Goal: Navigation & Orientation: Find specific page/section

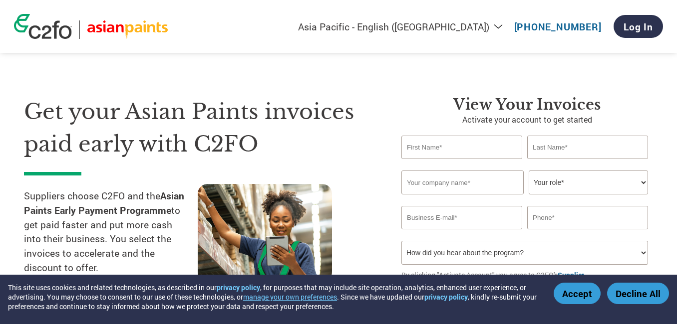
select select "en-IN"
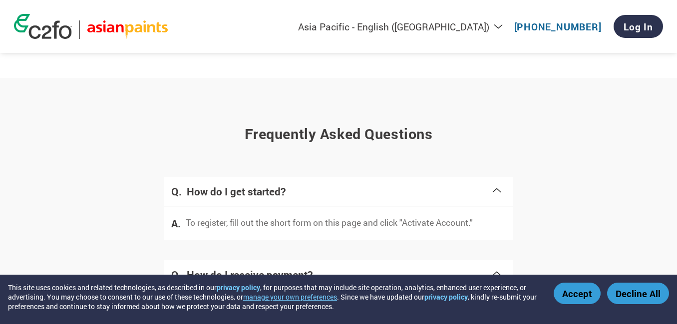
scroll to position [1272, 0]
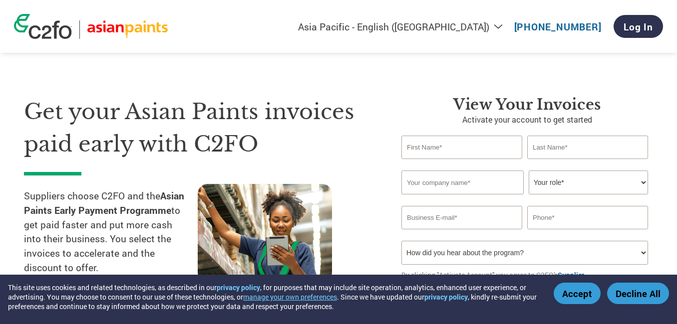
select select "en-IN"
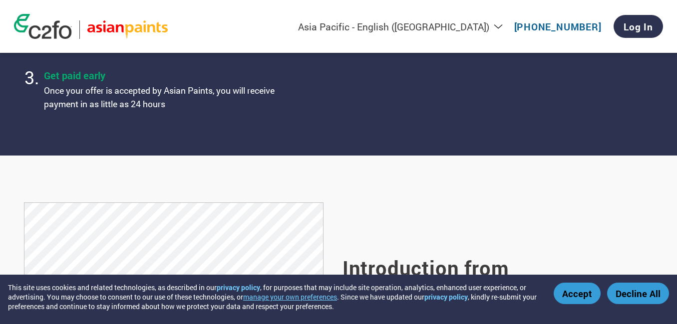
scroll to position [539, 0]
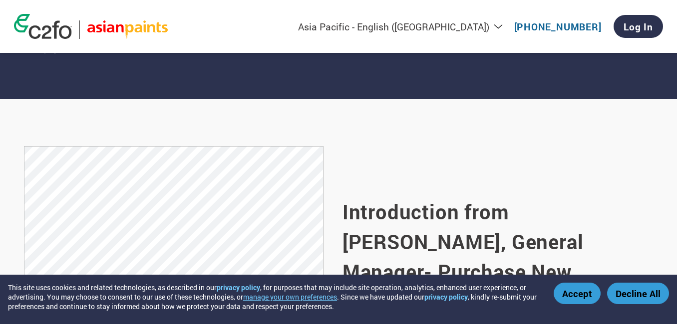
click at [638, 286] on button "Decline All" at bounding box center [638, 293] width 62 height 21
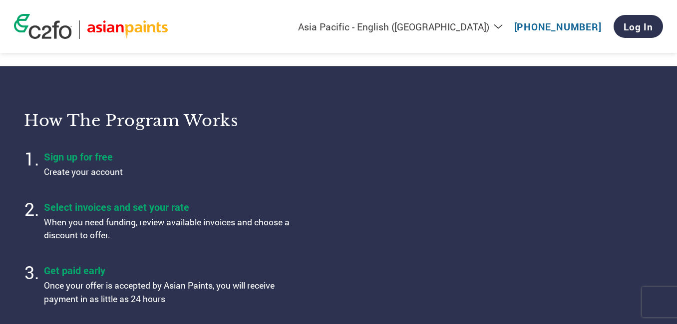
scroll to position [0, 0]
